Goal: Task Accomplishment & Management: Complete application form

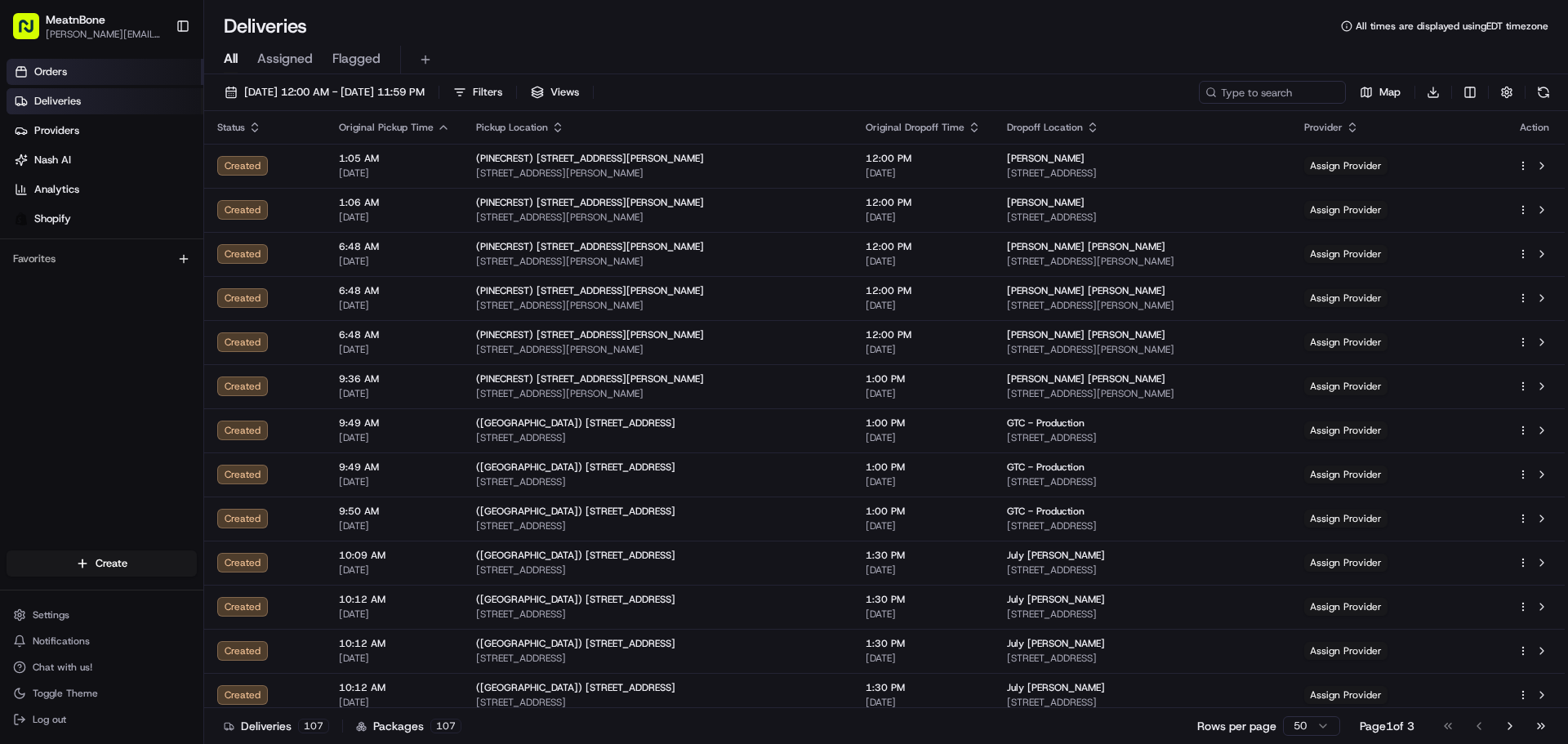
click at [81, 72] on link "Orders" at bounding box center [105, 72] width 197 height 26
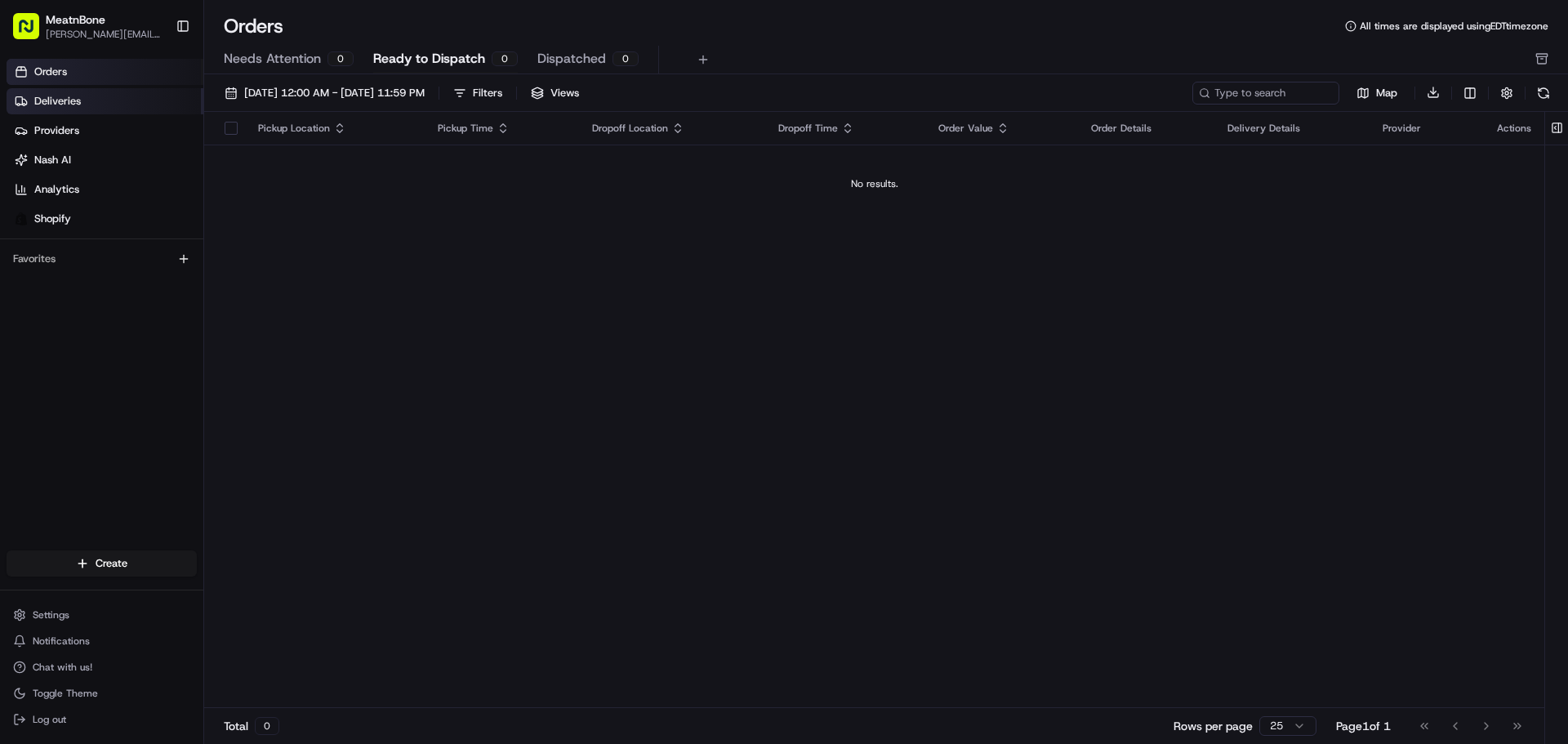
click at [120, 102] on link "Deliveries" at bounding box center [105, 101] width 197 height 26
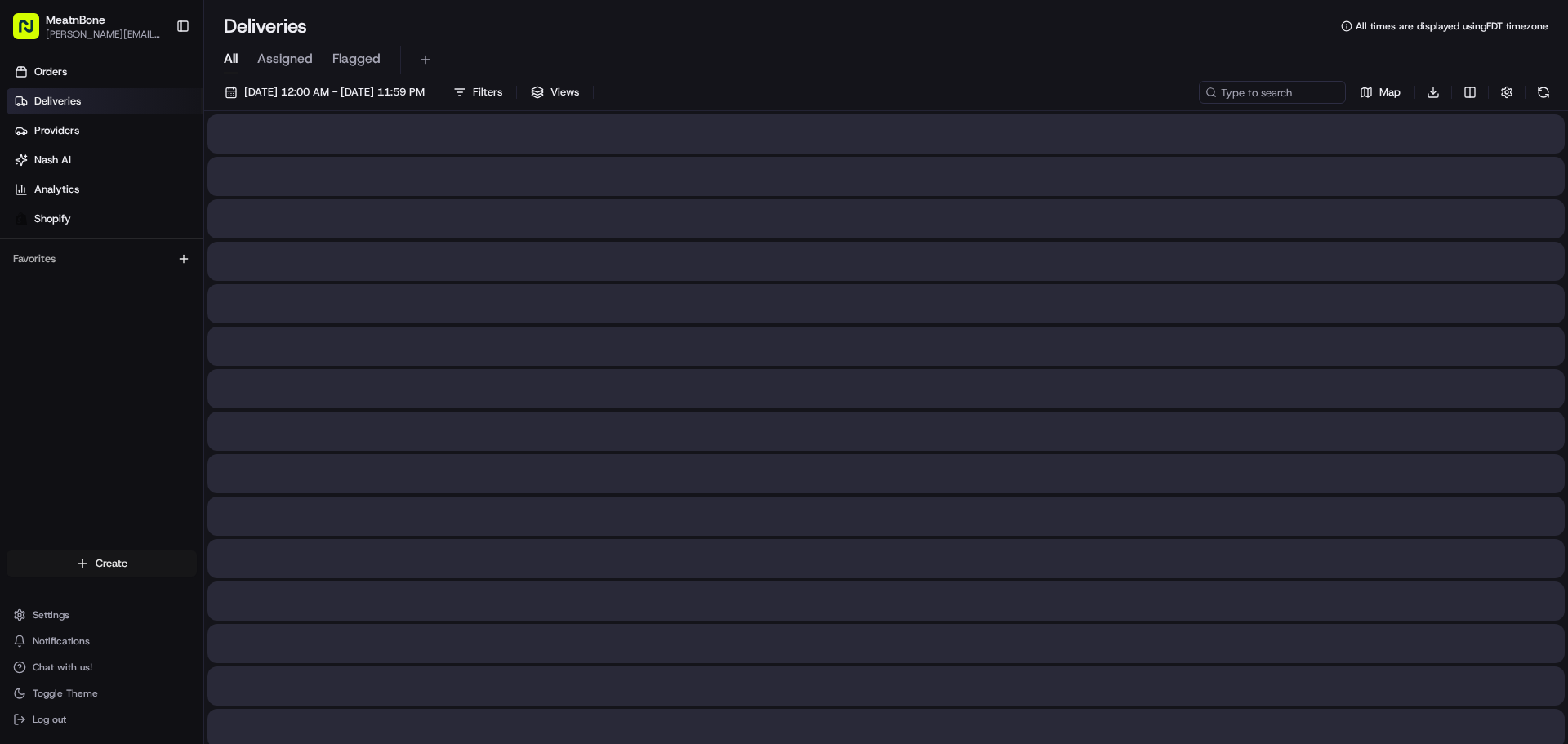
click at [127, 558] on html "MeatnBone [PERSON_NAME][EMAIL_ADDRESS][DOMAIN_NAME] Toggle Sidebar Orders Deliv…" at bounding box center [784, 372] width 1568 height 744
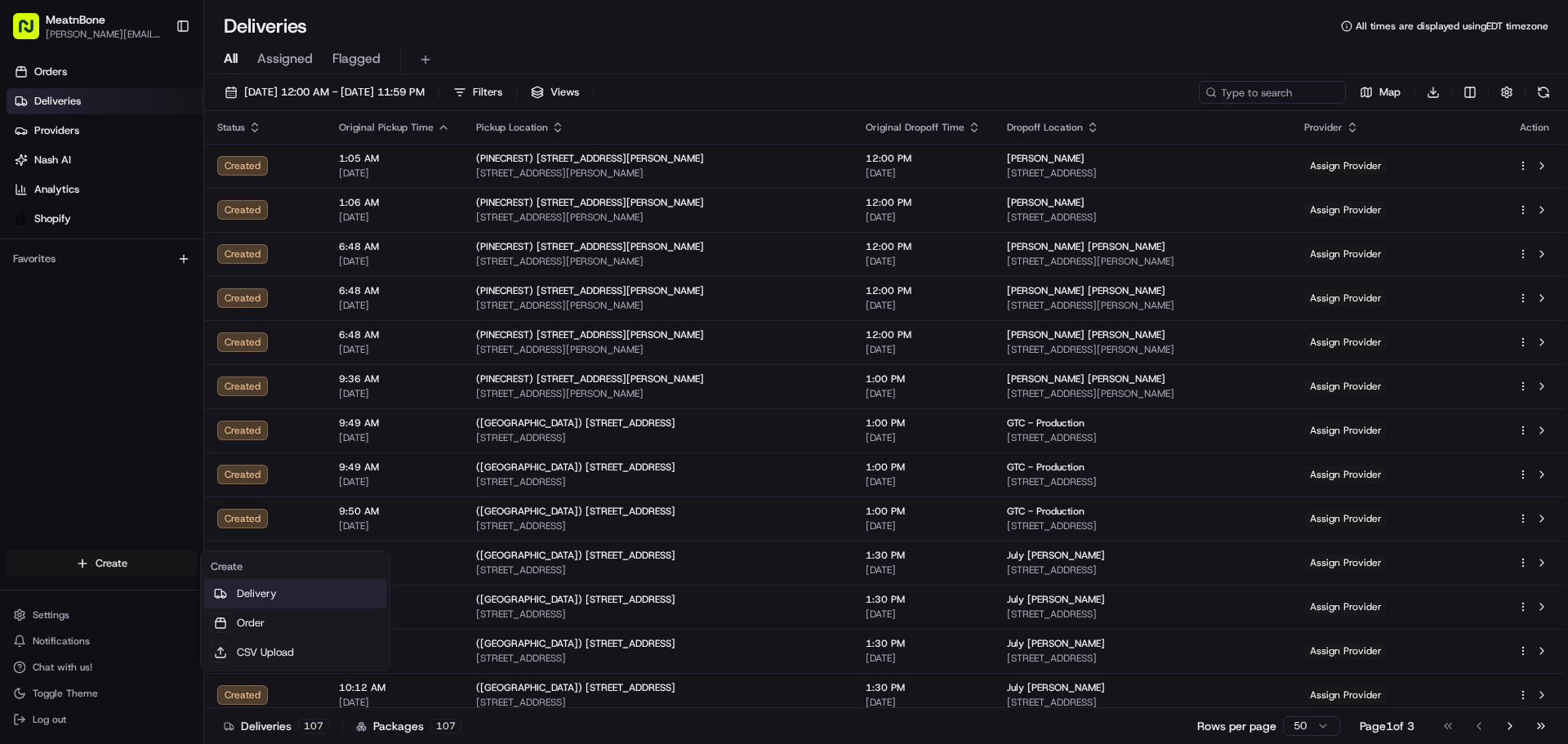
click at [272, 590] on link "Delivery" at bounding box center [295, 594] width 182 height 29
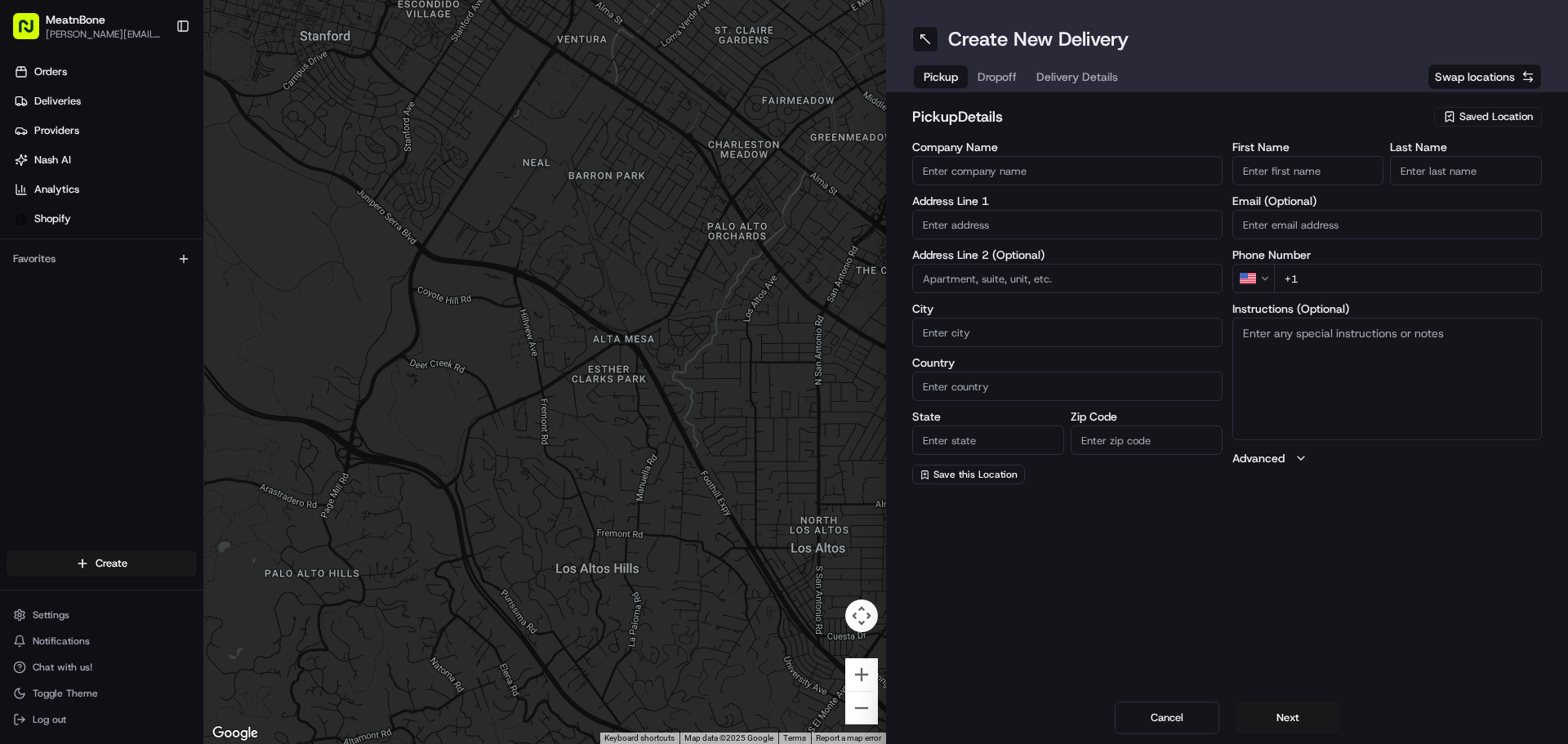
click at [1497, 117] on span "Saved Location" at bounding box center [1496, 117] width 74 height 15
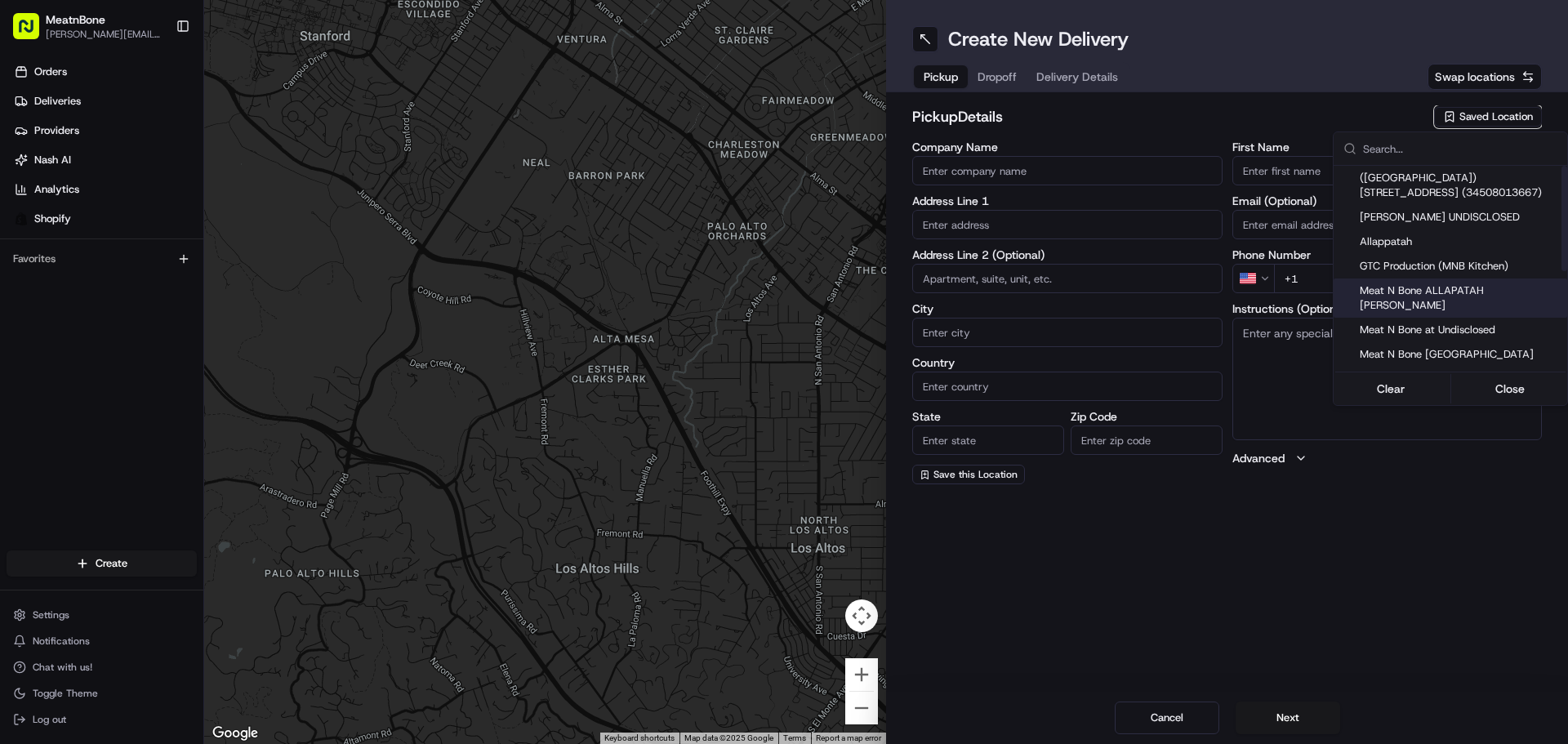
click at [1509, 291] on span "Meat N Bone ALLAPATAH [PERSON_NAME]" at bounding box center [1460, 298] width 201 height 29
type input "Meat N Bone ALLAPATAH [PERSON_NAME]"
type input "[STREET_ADDRESS]"
type input "[GEOGRAPHIC_DATA]"
type input "US"
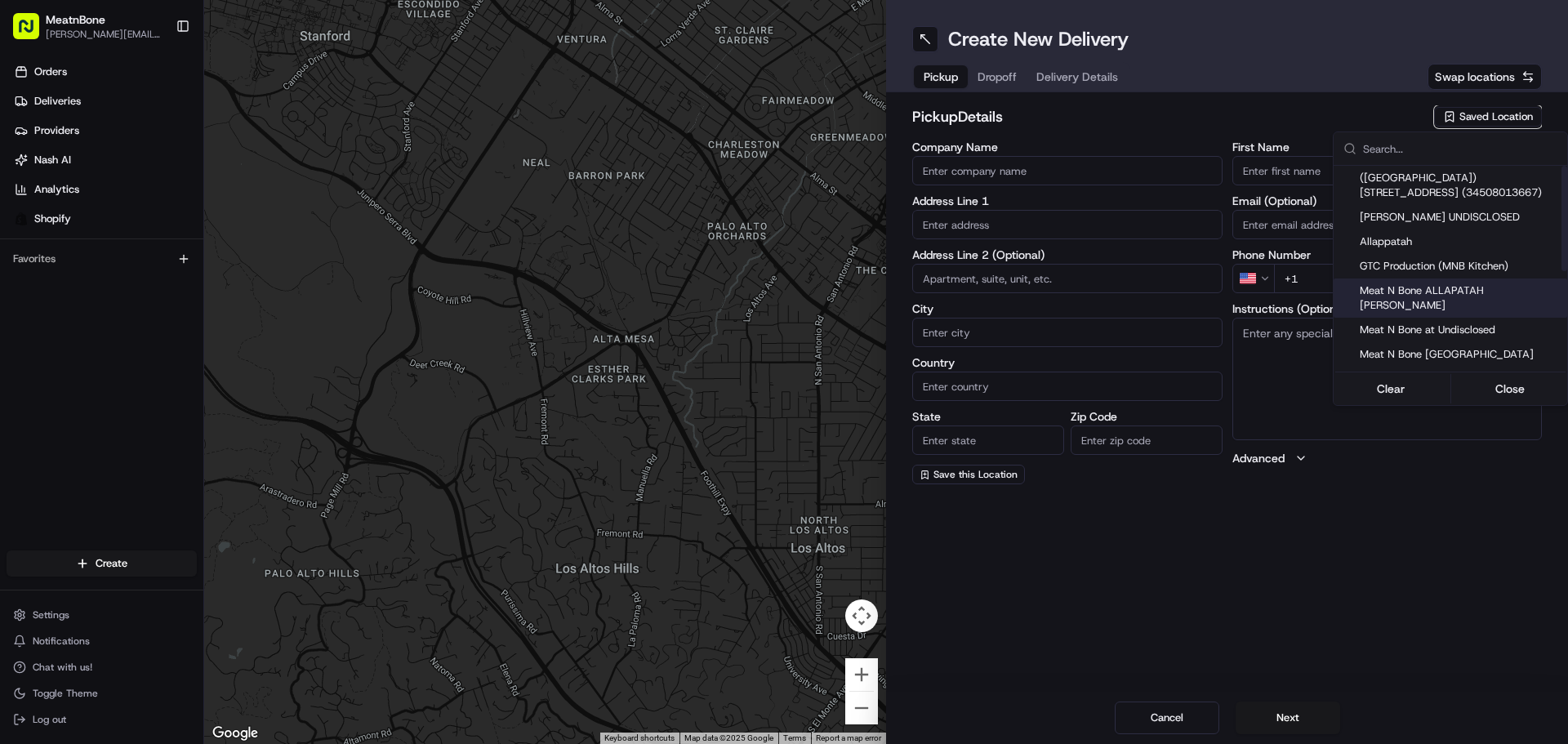
type input "FL"
type input "33142"
type input "[PERSON_NAME]"
type input "bello"
type input "[PERSON_NAME][EMAIL_ADDRESS][DOMAIN_NAME]"
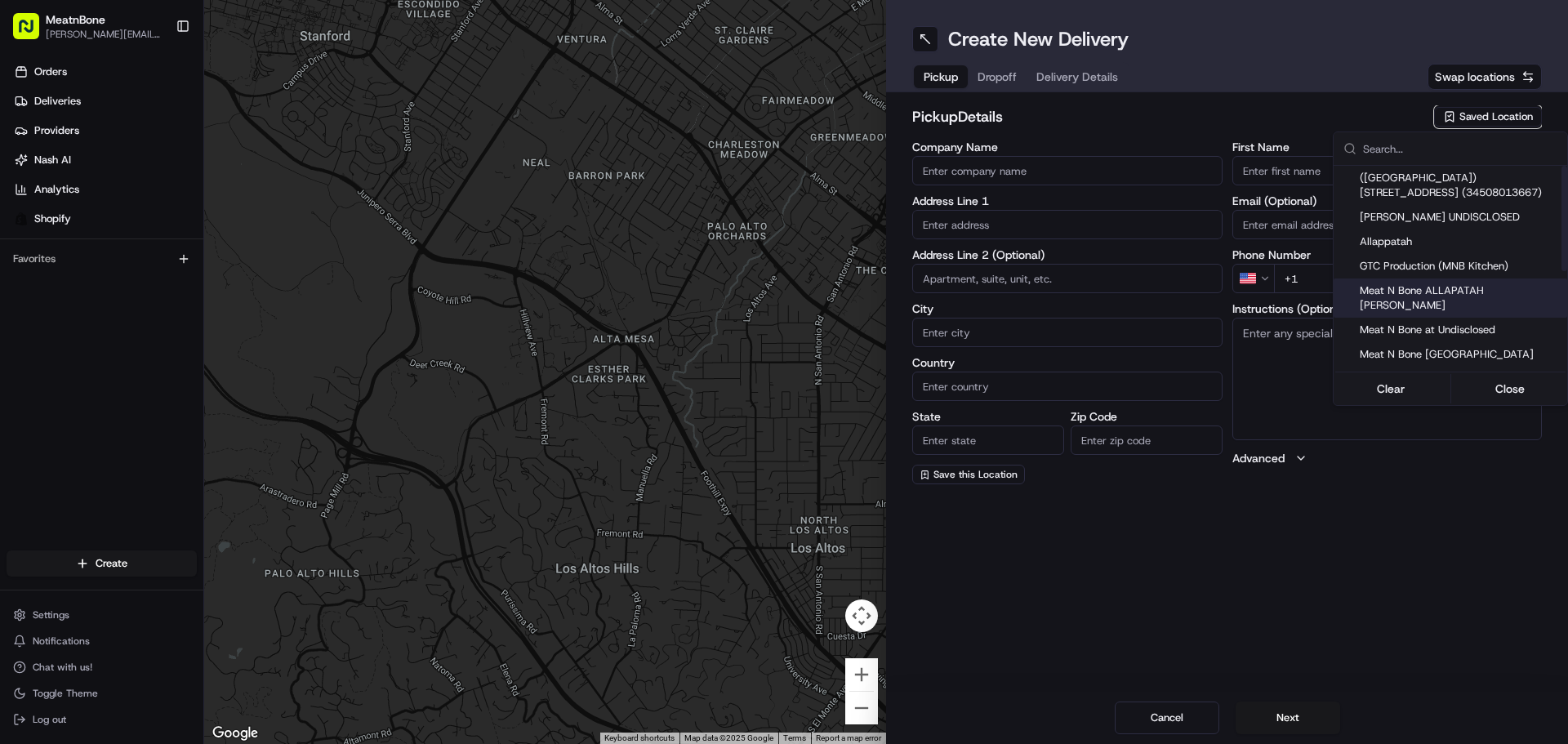
type input "[PHONE_NUMBER]"
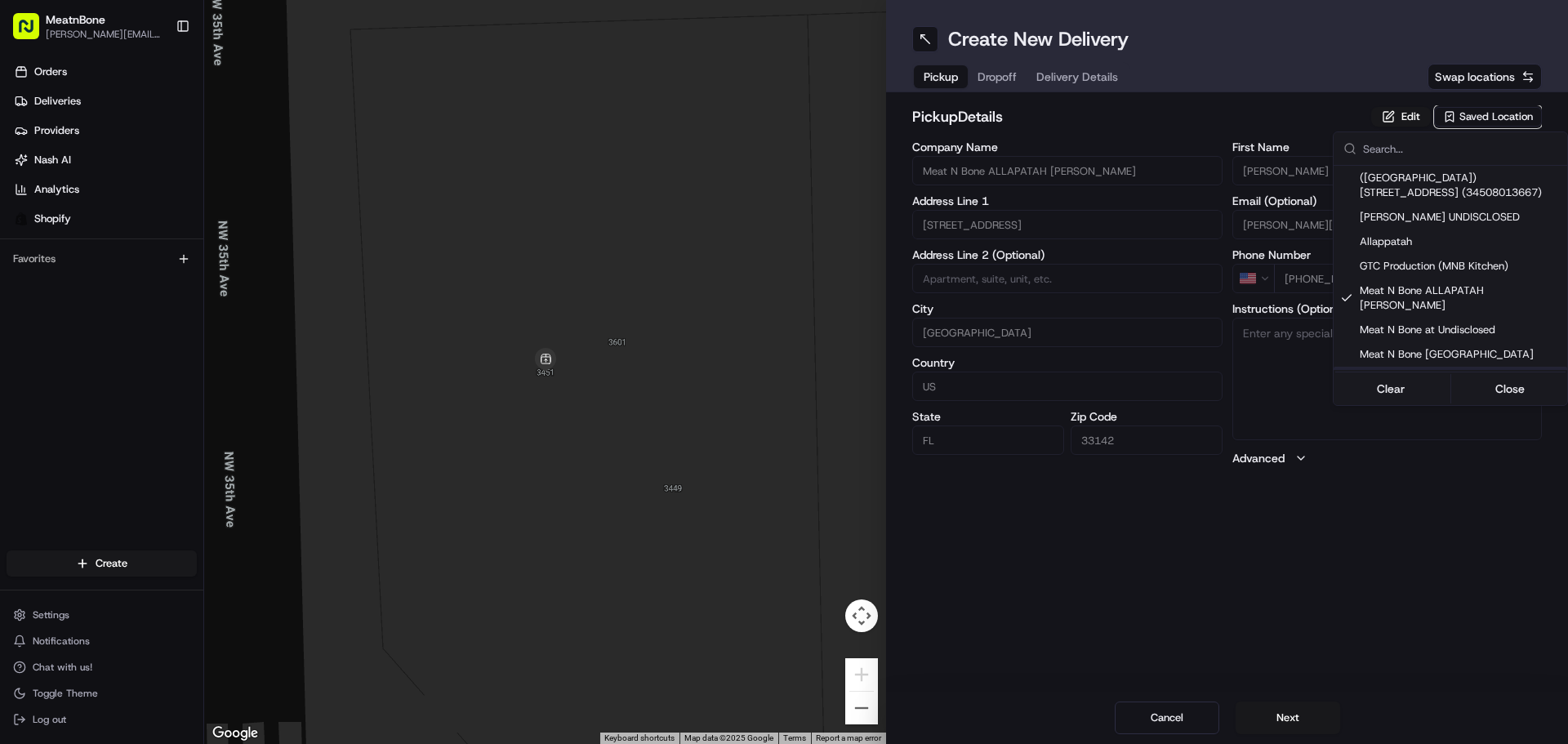
click at [1481, 470] on html "MeatnBone [PERSON_NAME][EMAIL_ADDRESS][DOMAIN_NAME] Toggle Sidebar Orders Deliv…" at bounding box center [784, 372] width 1568 height 744
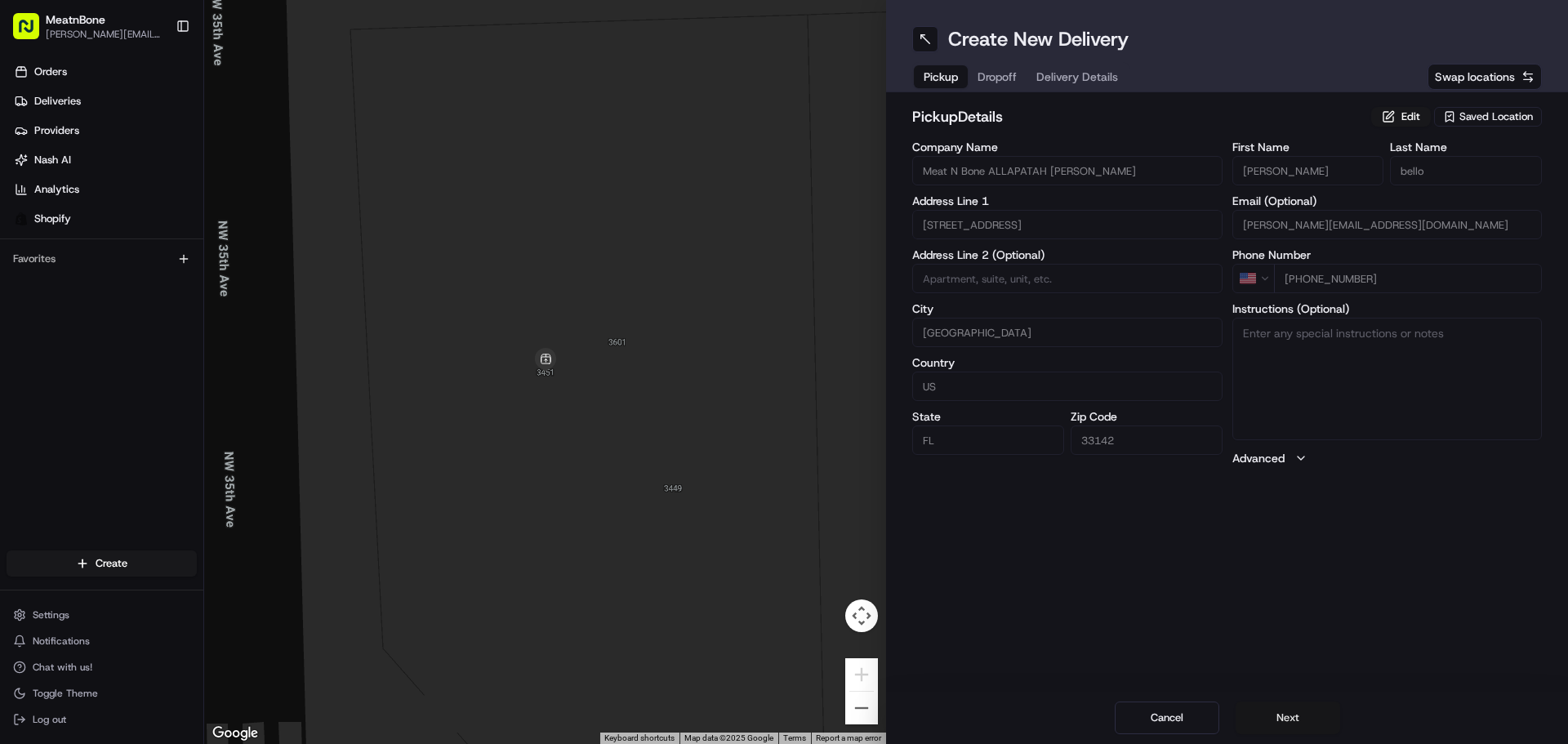
click at [1319, 714] on button "Next" at bounding box center [1287, 718] width 105 height 33
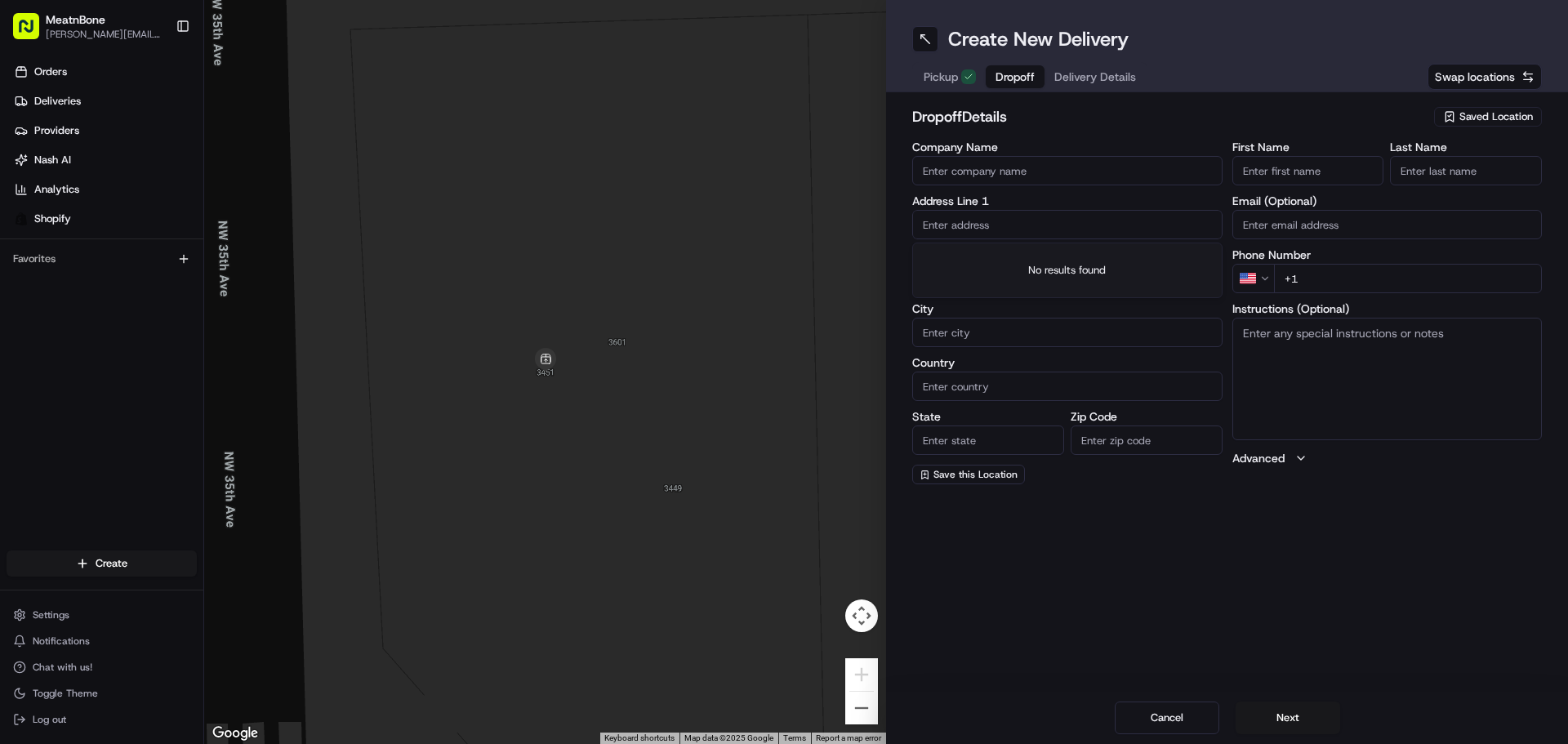
drag, startPoint x: 1006, startPoint y: 225, endPoint x: 1006, endPoint y: 210, distance: 15.0
click at [1006, 225] on input "text" at bounding box center [1067, 224] width 311 height 29
paste input "[STREET_ADDRESS]"
click at [1071, 267] on div "[STREET_ADDRESS]" at bounding box center [1068, 259] width 302 height 25
type input "[STREET_ADDRESS]"
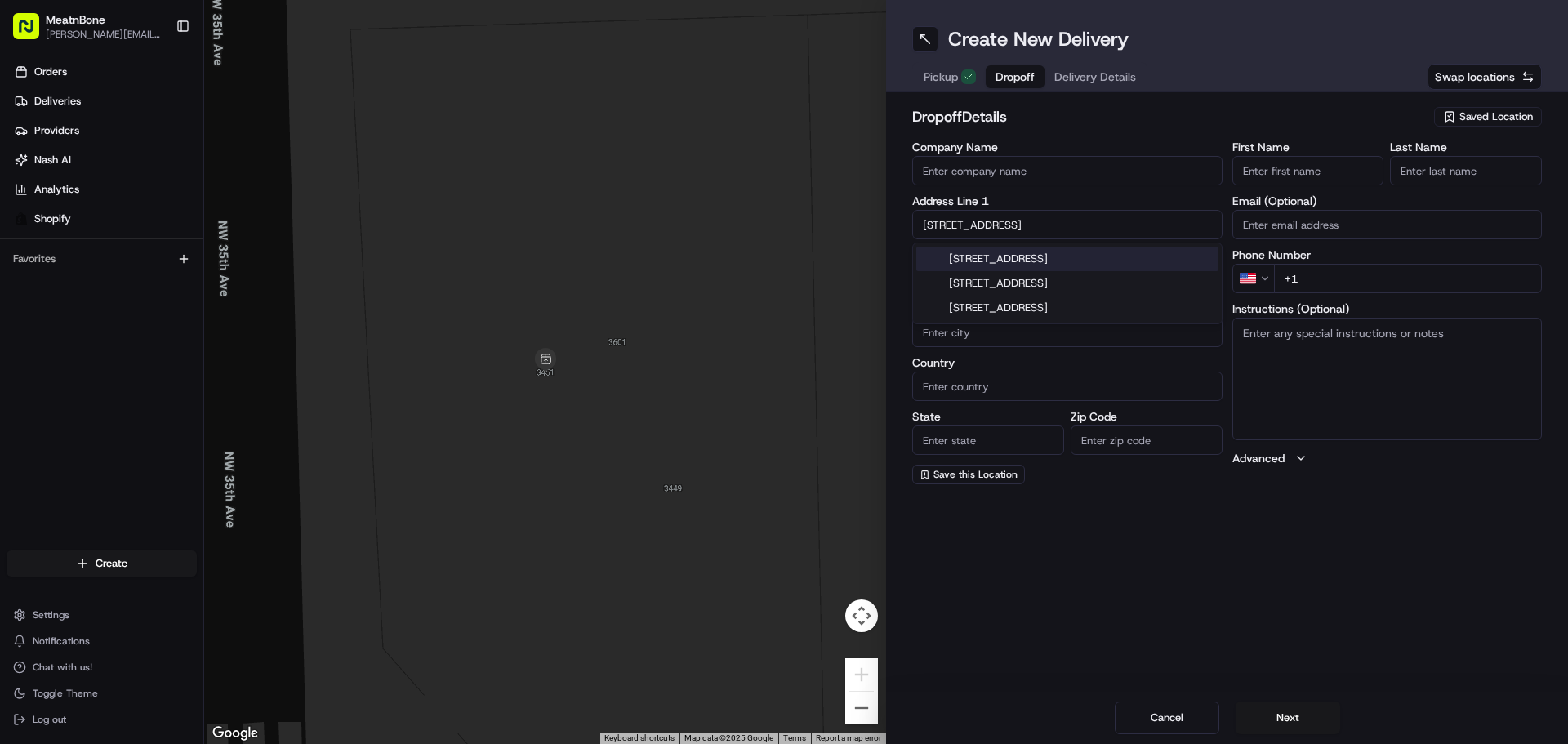
type input "[GEOGRAPHIC_DATA]"
type input "FL"
type input "33071"
type input "[STREET_ADDRESS]"
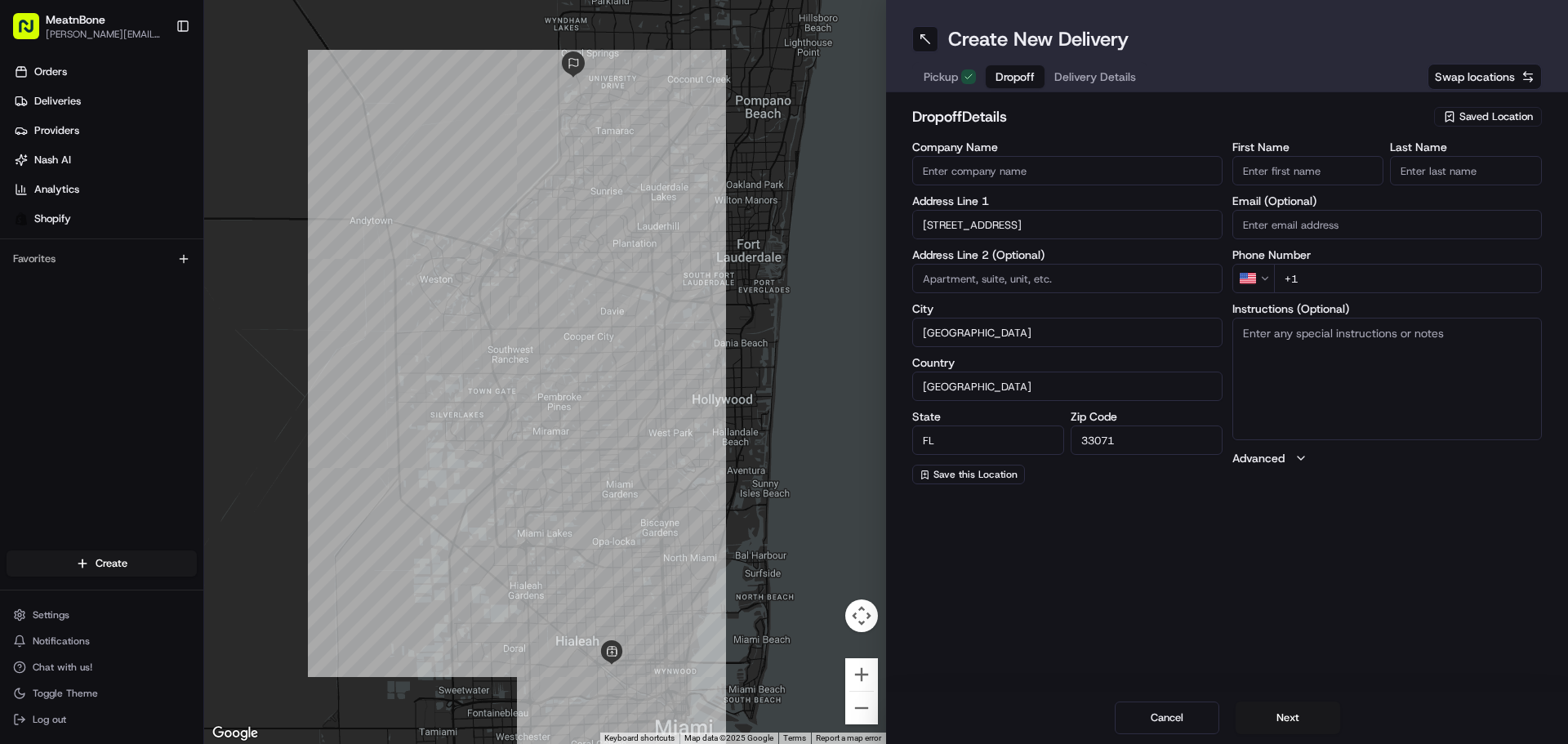
click at [1303, 169] on input "First Name" at bounding box center [1308, 170] width 152 height 29
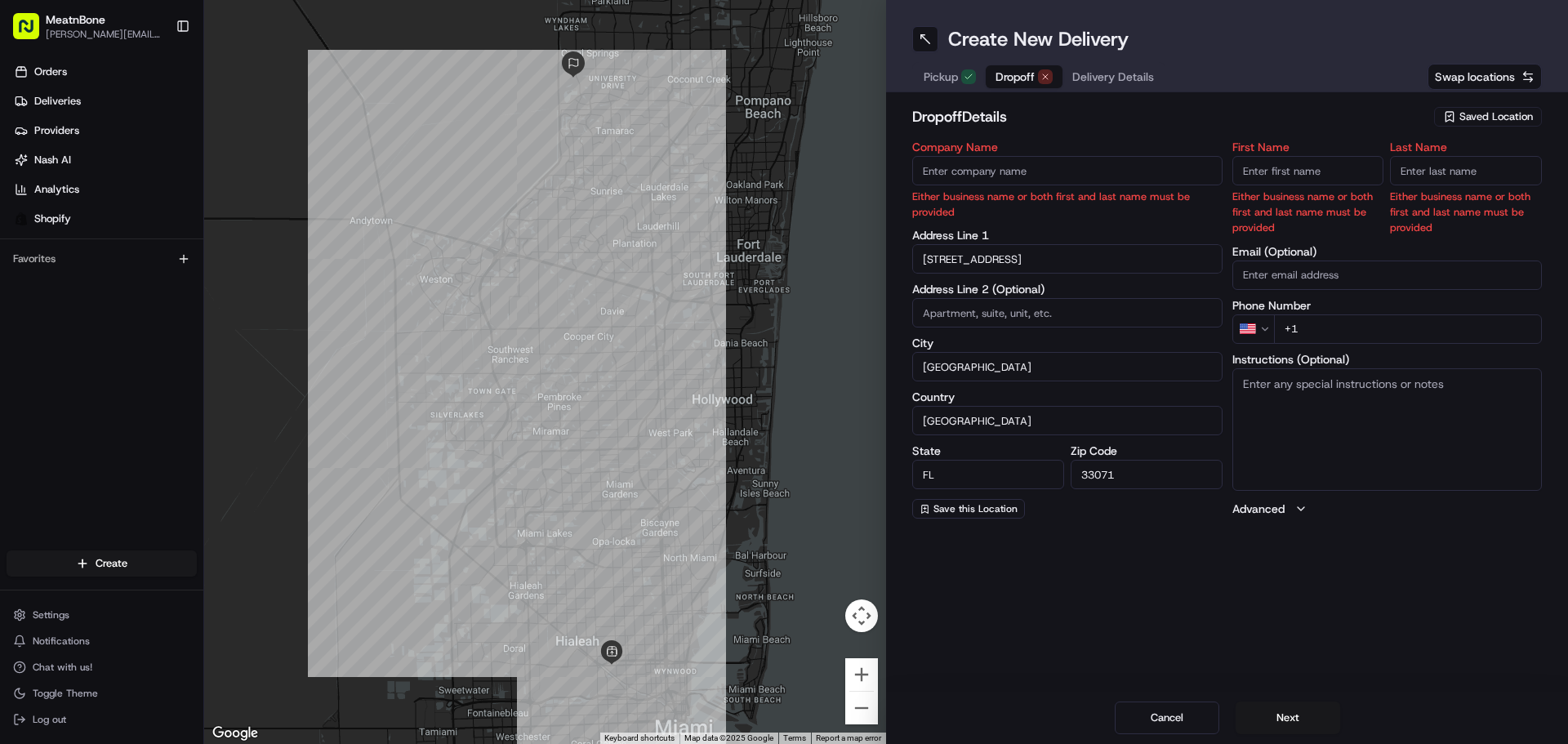
click at [1300, 178] on input "First Name" at bounding box center [1308, 170] width 152 height 29
paste input "[PERSON_NAME]"
drag, startPoint x: 1264, startPoint y: 171, endPoint x: 1368, endPoint y: 171, distance: 104.0
click at [1368, 171] on input "[PERSON_NAME]" at bounding box center [1308, 170] width 152 height 29
type input "[PERSON_NAME]"
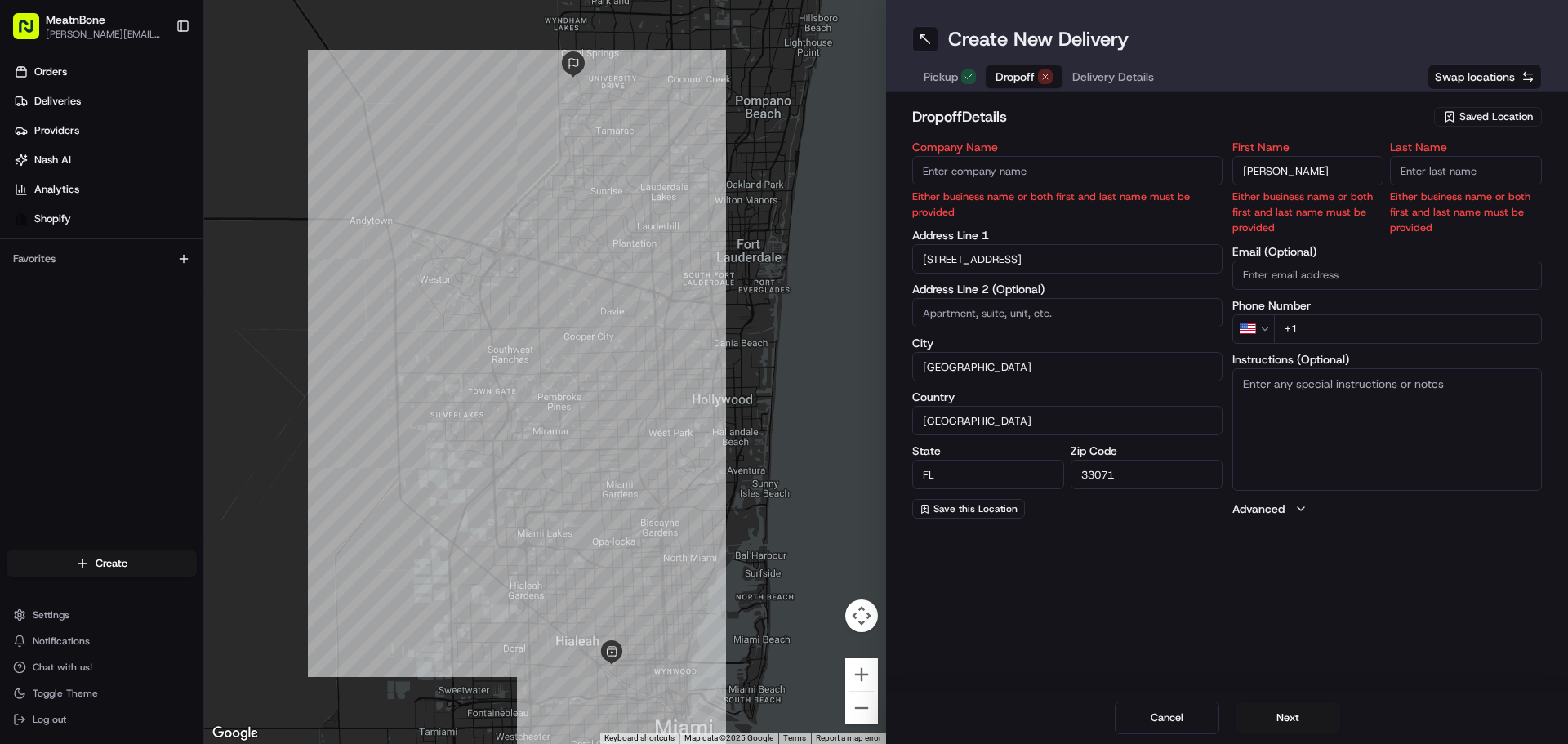
click at [1458, 174] on input "Last Name" at bounding box center [1466, 170] width 152 height 29
paste input "[PERSON_NAME]"
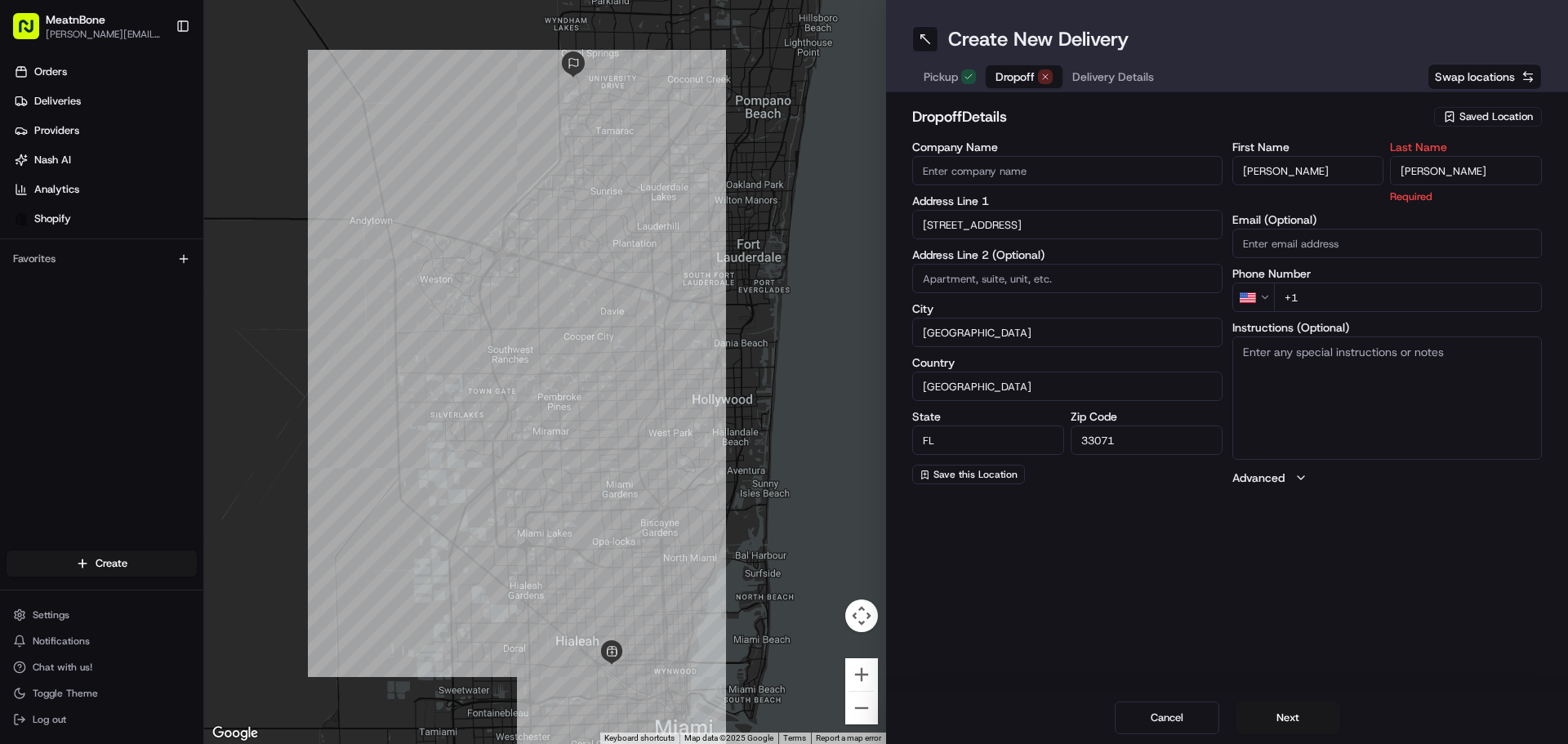
type input "[PERSON_NAME]"
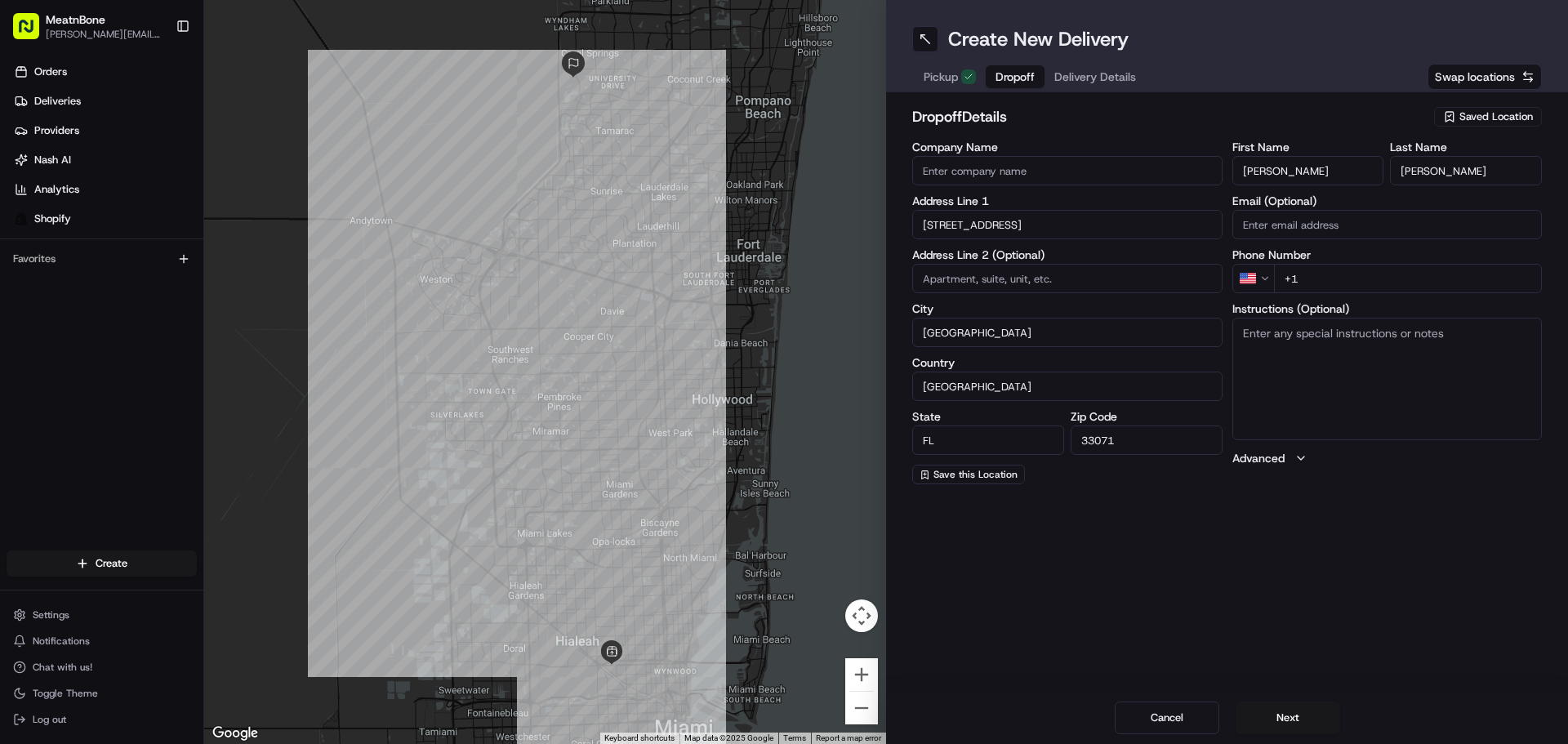
click at [1267, 162] on input "[PERSON_NAME]" at bounding box center [1308, 170] width 152 height 29
type input "[PERSON_NAME]"
click at [1332, 219] on input "Email (Optional)" at bounding box center [1388, 224] width 311 height 29
click at [1267, 220] on input "Email (Optional)" at bounding box center [1388, 224] width 311 height 29
paste input "[EMAIL_ADDRESS][DOMAIN_NAME]"
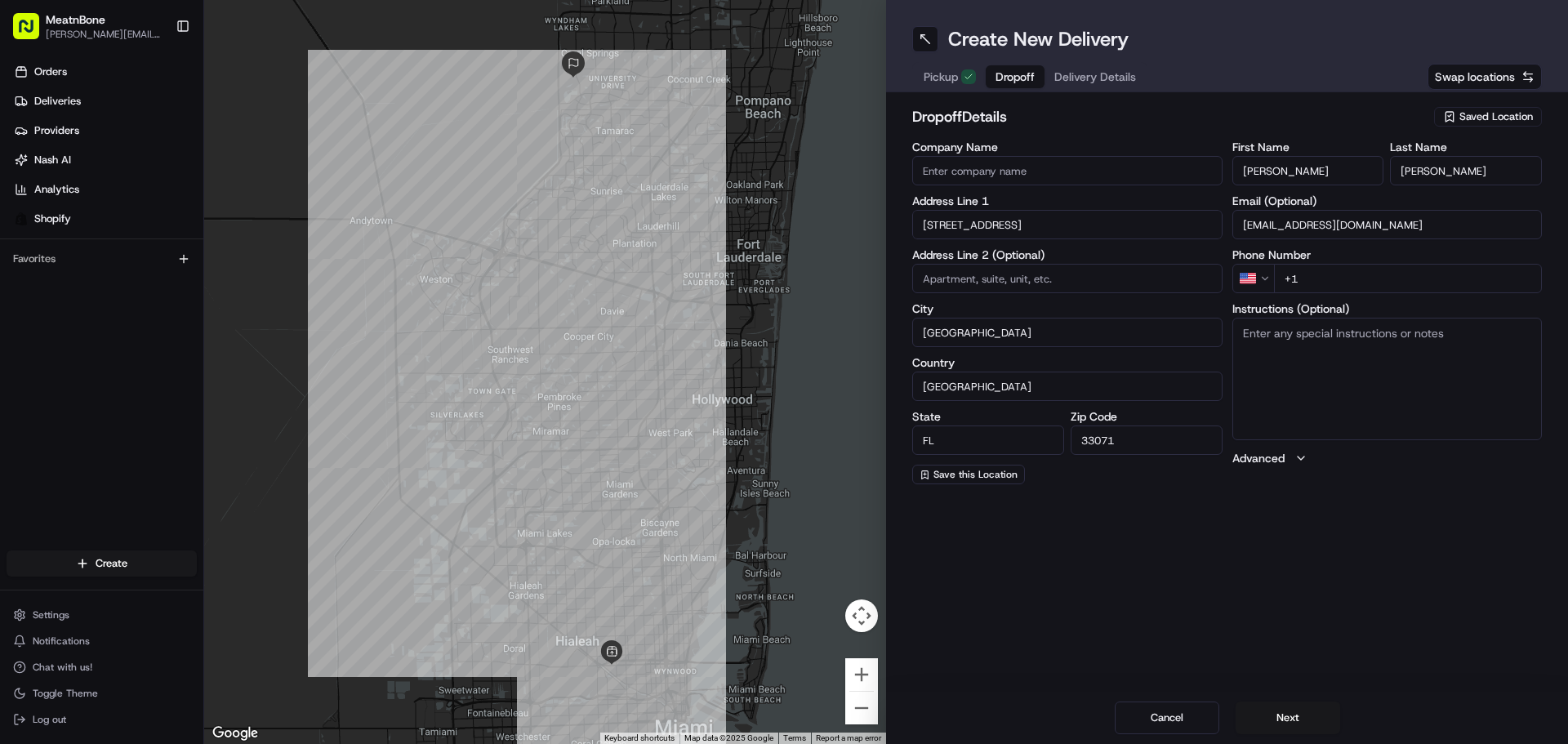
type input "[EMAIL_ADDRESS][DOMAIN_NAME]"
click at [1213, 618] on div "Create New Delivery Pickup Dropoff Delivery Details Swap locations dropoff Deta…" at bounding box center [1227, 372] width 682 height 744
click at [1345, 268] on input "+1" at bounding box center [1409, 279] width 269 height 29
click at [1311, 284] on input "+1" at bounding box center [1409, 279] width 269 height 29
paste input "[PHONE_NUMBER]"
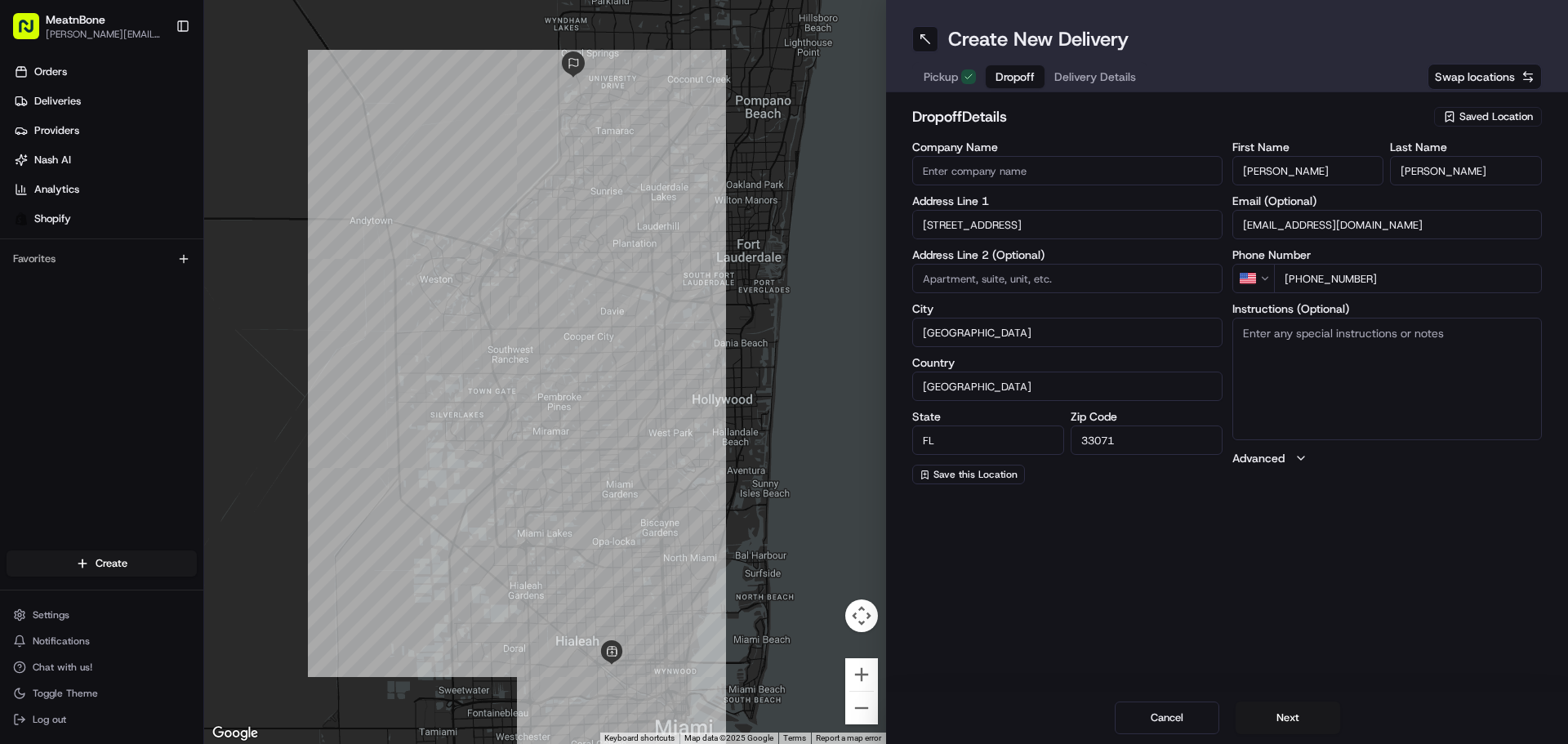
type input "[PHONE_NUMBER]"
click at [1305, 517] on div "Create New Delivery Pickup Dropoff Delivery Details Swap locations dropoff Deta…" at bounding box center [1227, 372] width 682 height 744
click at [1278, 722] on button "Next" at bounding box center [1287, 718] width 105 height 33
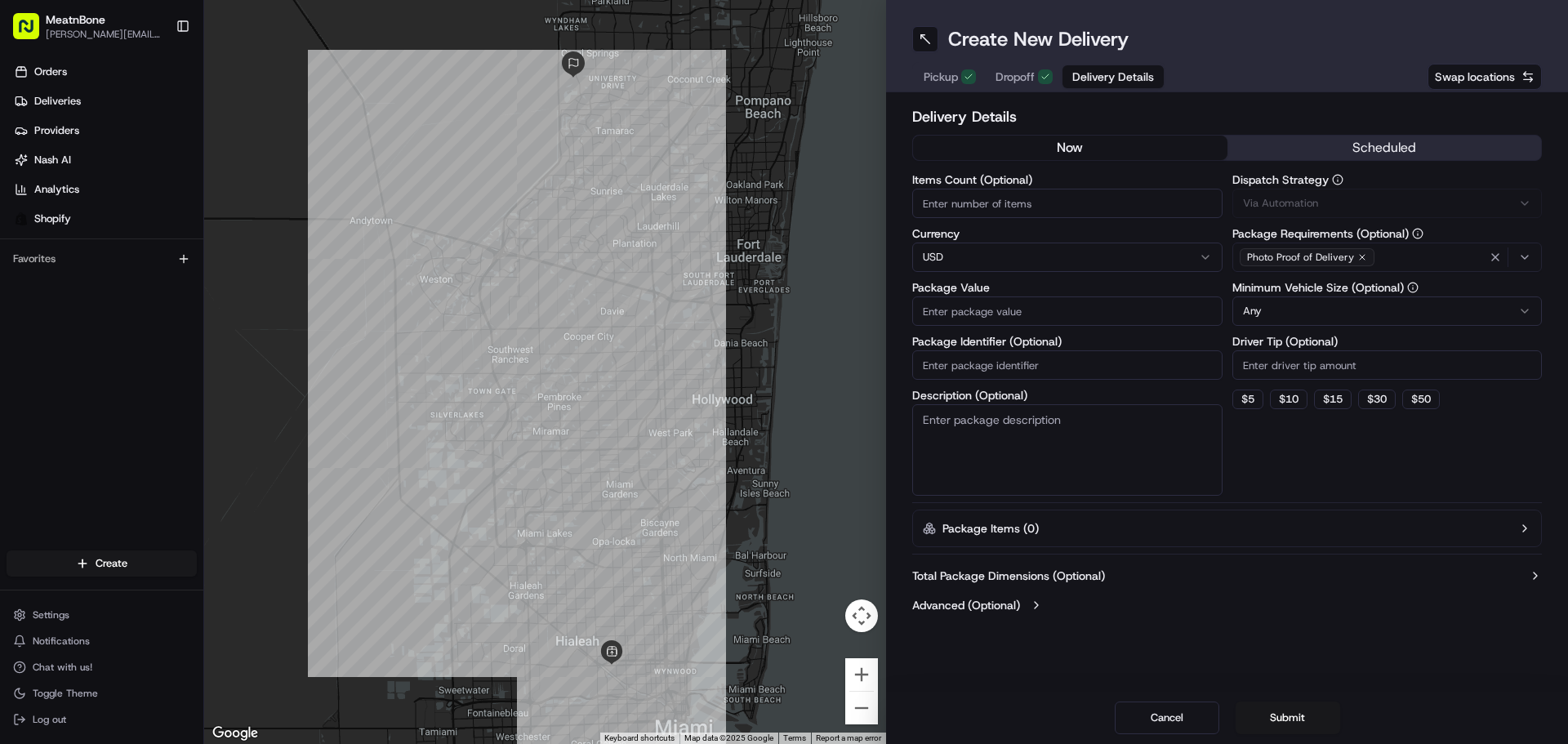
click at [1093, 201] on input "Items Count (Optional)" at bounding box center [1067, 203] width 311 height 29
type input "1"
click at [1293, 642] on div "Create New Delivery Pickup Dropoff Delivery Details Swap locations Delivery Det…" at bounding box center [1227, 372] width 682 height 744
click at [1070, 319] on input "Package Value" at bounding box center [1067, 311] width 311 height 29
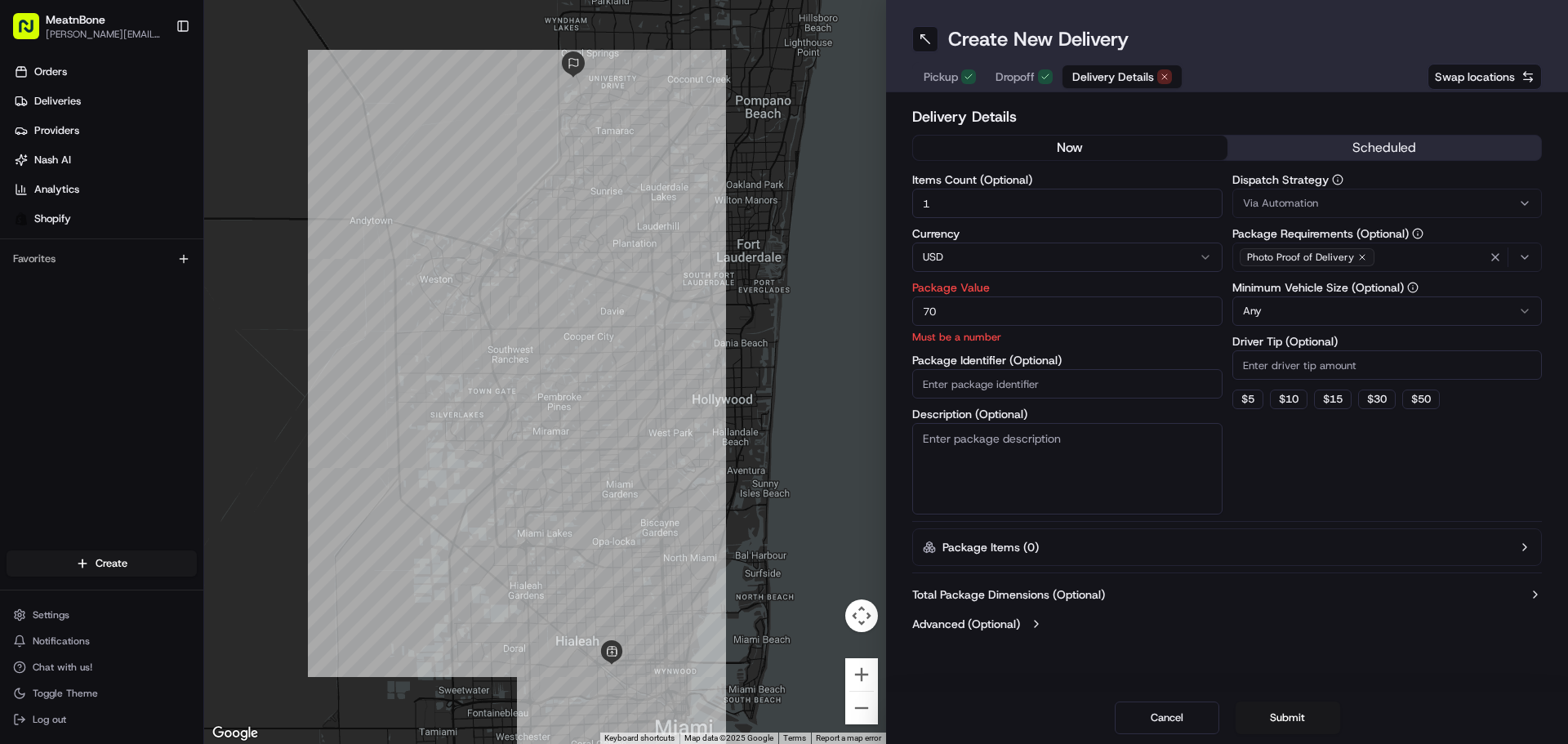
type input "70"
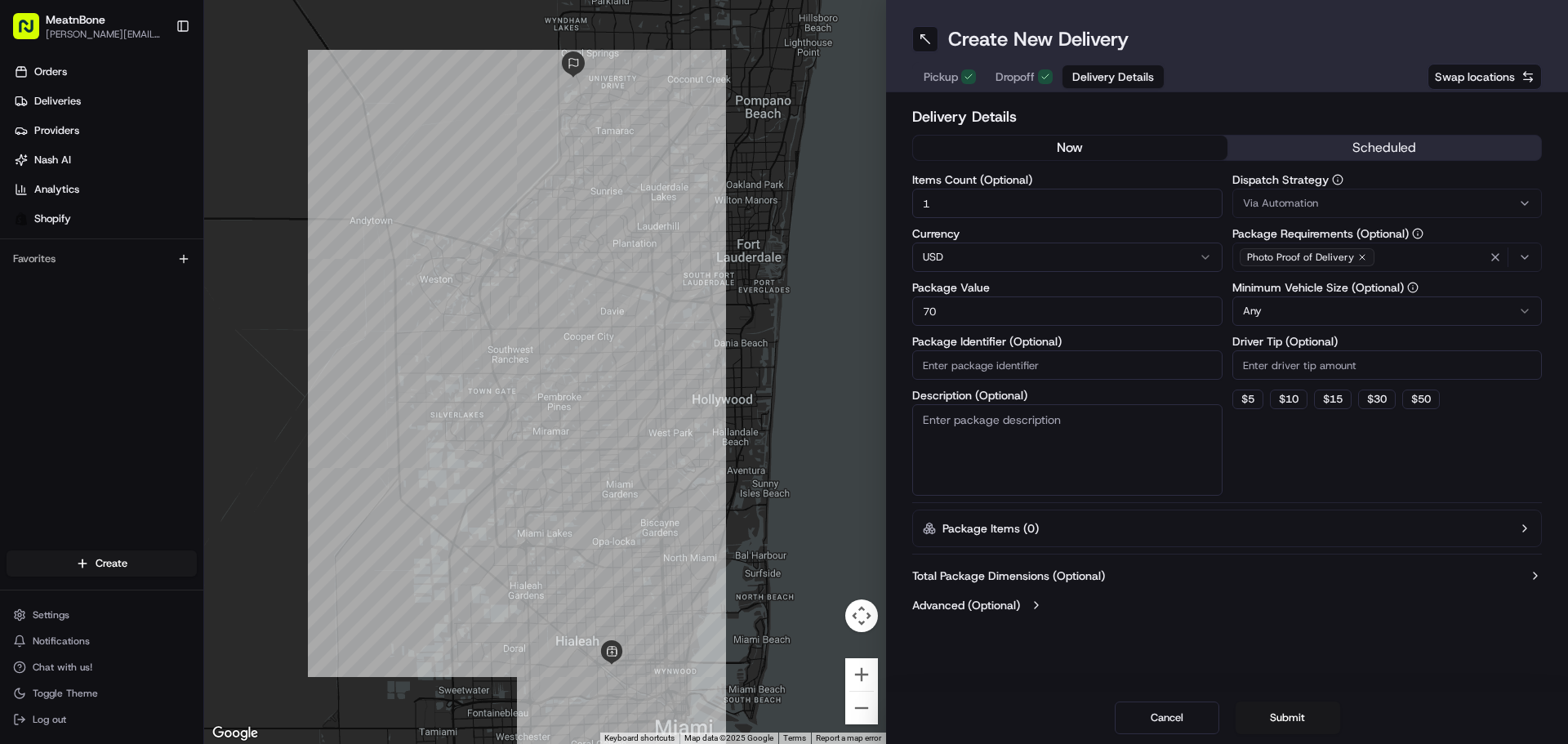
drag, startPoint x: 1317, startPoint y: 643, endPoint x: 1116, endPoint y: 438, distance: 287.1
click at [1282, 616] on div "Delivery Details now scheduled Items Count (Optional) 1 Currency USD Package Va…" at bounding box center [1227, 362] width 682 height 540
click at [1097, 371] on input "Package Identifier (Optional)" at bounding box center [1067, 365] width 311 height 29
drag, startPoint x: 965, startPoint y: 360, endPoint x: 983, endPoint y: 380, distance: 26.9
click at [965, 360] on input "Package Identifier (Optional)" at bounding box center [1067, 365] width 311 height 29
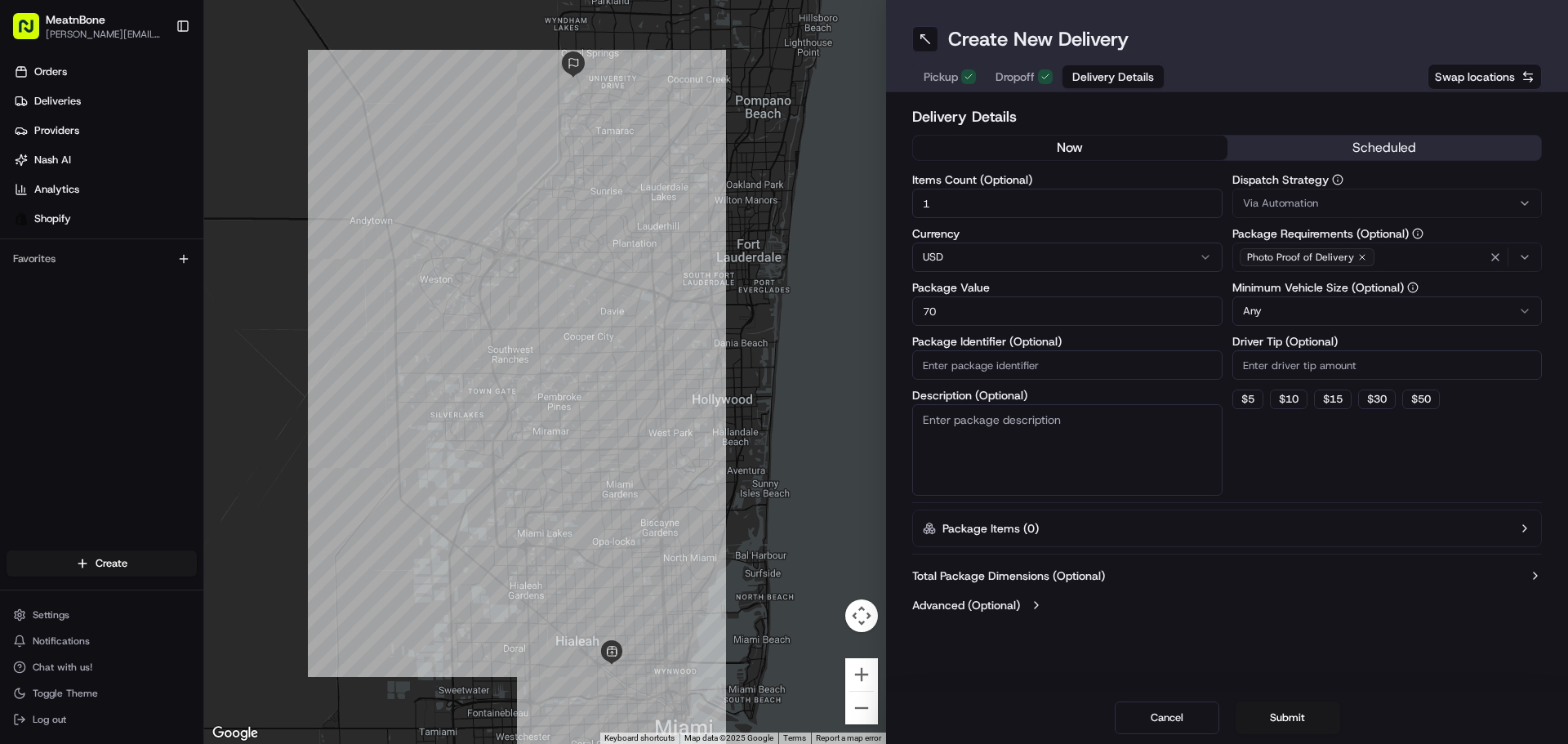
paste input "252946"
type input "252946"
click at [1290, 720] on button "Submit" at bounding box center [1287, 718] width 105 height 33
